Goal: Check status: Check status

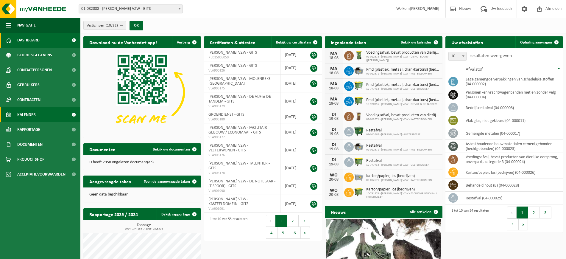
click at [29, 116] on span "Kalender" at bounding box center [26, 114] width 18 height 15
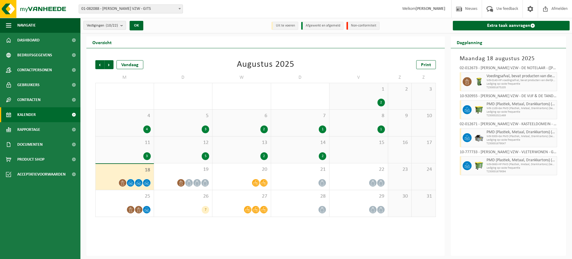
click at [311, 143] on span "14" at bounding box center [300, 142] width 52 height 7
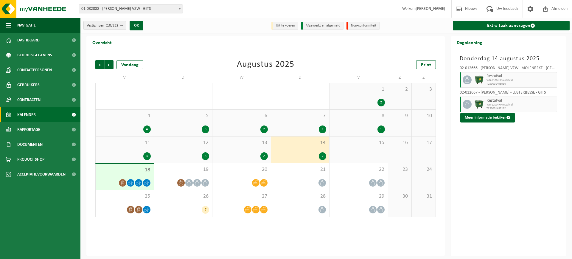
click at [264, 148] on div "13 2" at bounding box center [241, 149] width 58 height 27
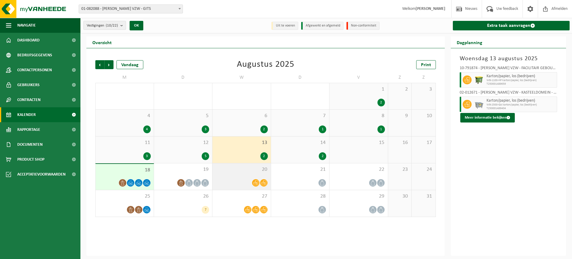
click at [238, 181] on div at bounding box center [241, 183] width 52 height 8
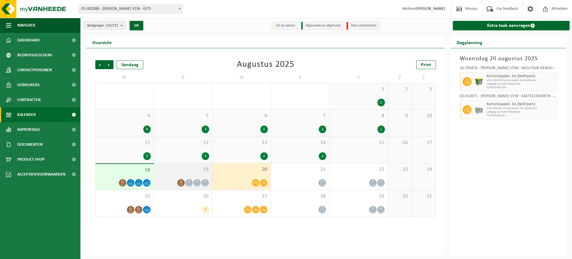
click at [174, 174] on div "19" at bounding box center [183, 176] width 58 height 27
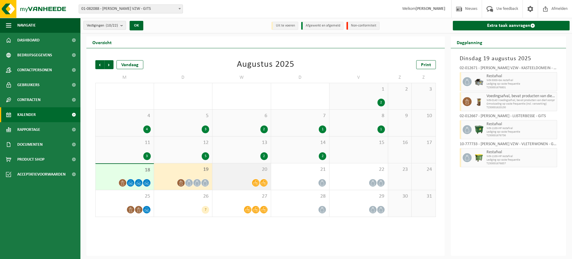
drag, startPoint x: 225, startPoint y: 172, endPoint x: 215, endPoint y: 172, distance: 10.1
click at [216, 172] on div "20" at bounding box center [241, 176] width 58 height 27
